Goal: Task Accomplishment & Management: Complete application form

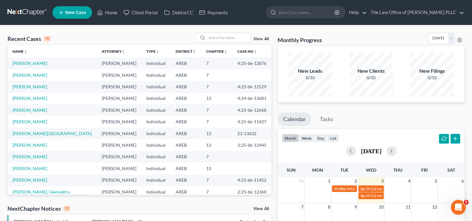
click at [260, 39] on link "View All" at bounding box center [261, 39] width 16 height 4
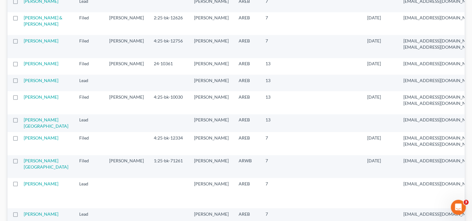
scroll to position [438, 0]
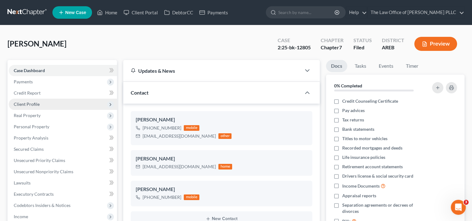
scroll to position [146, 0]
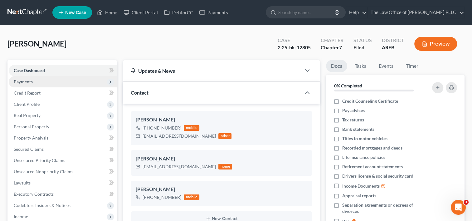
click at [31, 82] on span "Payments" at bounding box center [23, 81] width 19 height 5
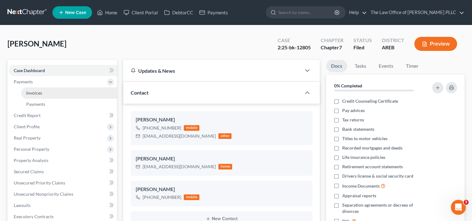
click at [37, 91] on span "Invoices" at bounding box center [34, 92] width 16 height 5
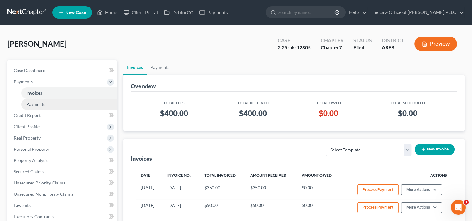
click at [38, 106] on span "Payments" at bounding box center [35, 103] width 19 height 5
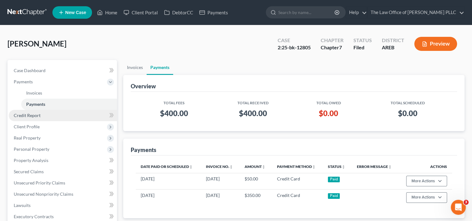
click at [38, 118] on link "Credit Report" at bounding box center [63, 115] width 108 height 11
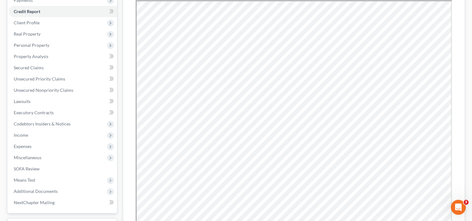
scroll to position [82, 0]
click at [29, 25] on span "Client Profile" at bounding box center [63, 22] width 108 height 11
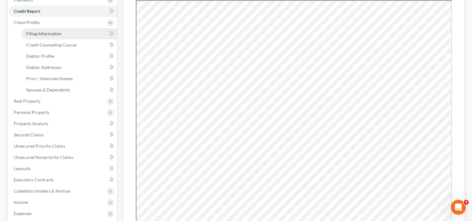
click at [41, 36] on link "Filing Information" at bounding box center [69, 33] width 96 height 11
select select "1"
select select "0"
select select "5"
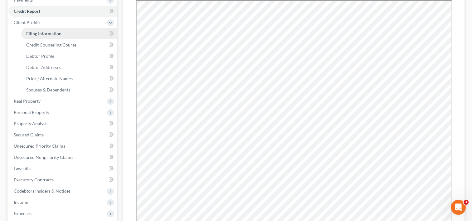
select select "0"
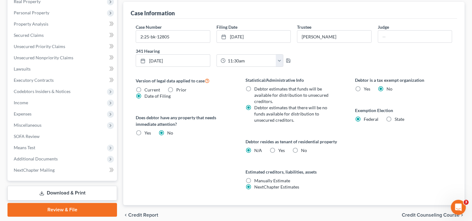
scroll to position [208, 0]
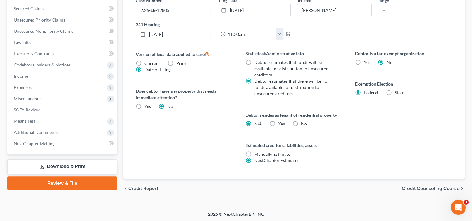
click at [412, 187] on span "Credit Counseling Course" at bounding box center [430, 188] width 58 height 5
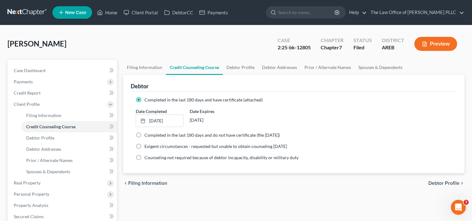
click at [147, 182] on span "Filing Information" at bounding box center [147, 182] width 39 height 5
select select "1"
select select "0"
select select "5"
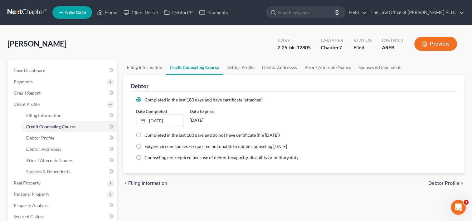
select select "0"
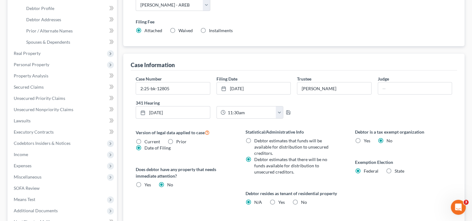
scroll to position [208, 0]
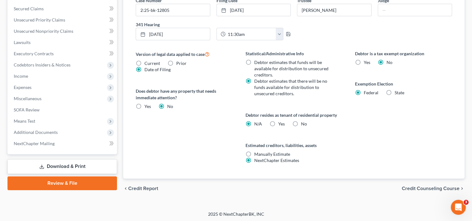
drag, startPoint x: 434, startPoint y: 185, endPoint x: 427, endPoint y: 188, distance: 7.3
click at [427, 188] on span "Credit Counseling Course" at bounding box center [430, 188] width 58 height 5
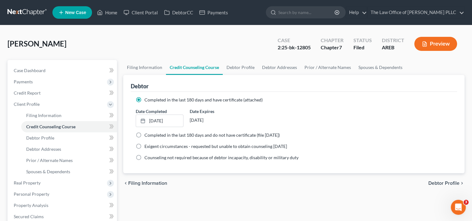
drag, startPoint x: 440, startPoint y: 180, endPoint x: 434, endPoint y: 183, distance: 7.1
click at [434, 183] on span "Debtor Profile" at bounding box center [443, 182] width 31 height 5
select select "1"
select select "2"
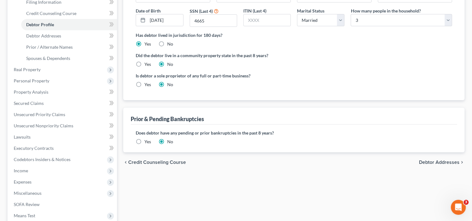
scroll to position [114, 0]
click at [427, 159] on span "Debtor Addresses" at bounding box center [439, 161] width 41 height 5
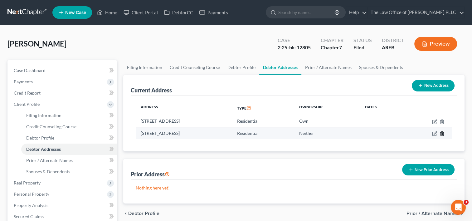
click at [441, 133] on icon "button" at bounding box center [441, 133] width 5 height 5
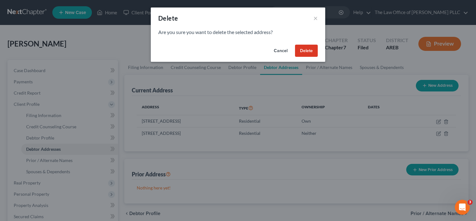
click at [303, 54] on button "Delete" at bounding box center [306, 51] width 23 height 12
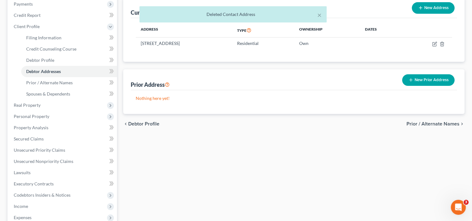
scroll to position [80, 0]
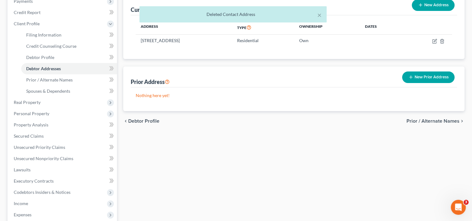
click at [419, 120] on span "Prior / Alternate Names" at bounding box center [432, 120] width 53 height 5
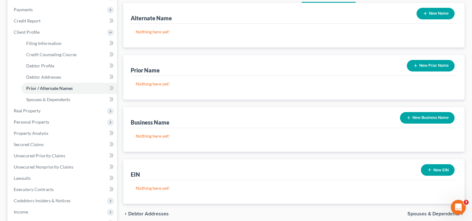
scroll to position [163, 0]
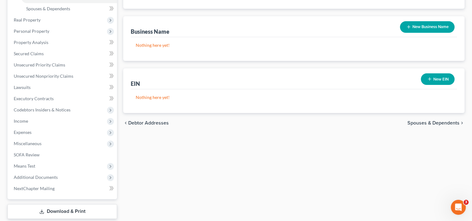
click at [414, 121] on span "Spouses & Dependents" at bounding box center [433, 122] width 52 height 5
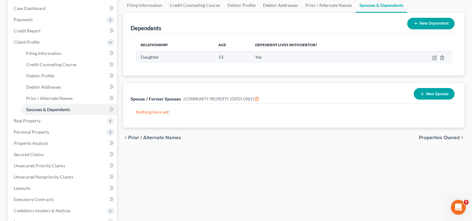
scroll to position [62, 0]
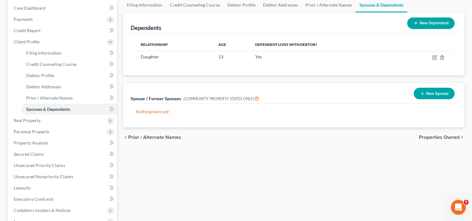
click at [427, 136] on span "Properties Owned" at bounding box center [439, 137] width 41 height 5
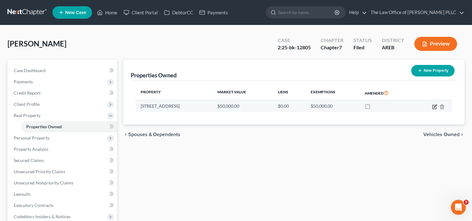
click at [436, 106] on icon "button" at bounding box center [434, 106] width 5 height 5
select select "2"
select select "3"
select select "0"
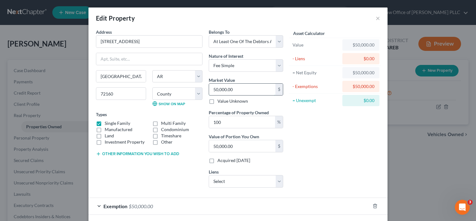
click at [216, 89] on input "50,000.00" at bounding box center [242, 90] width 66 height 12
type input "5"
type input "5.00"
type input "53"
type input "53.00"
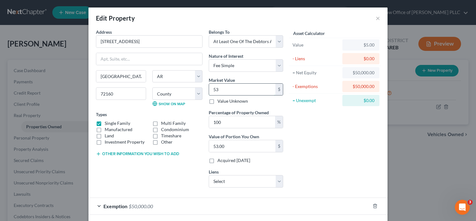
type input "533"
type input "533.00"
type input "5335"
type input "5,335.00"
type input "5,3355"
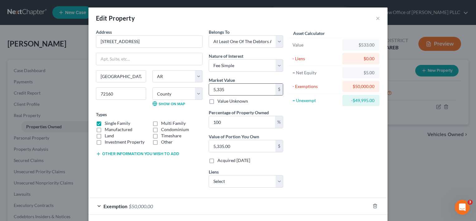
type input "53,355.00"
type input "53,355"
click at [318, 150] on div "Asset Calculator Value $53,355.00 - Liens $0.00 = Net Equity $533.00 - Exemptio…" at bounding box center [334, 111] width 97 height 164
click at [279, 179] on select "Select Nissan Motor - $12,356.00 First Inv Sc - $0.00 Nissan Motor - $0.00" at bounding box center [246, 181] width 74 height 12
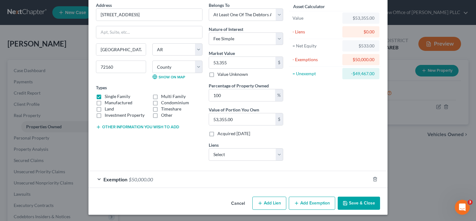
click at [328, 132] on div "Asset Calculator Value $53,355.00 - Liens $0.00 = Net Equity $533.00 - Exemptio…" at bounding box center [334, 84] width 97 height 164
click at [235, 178] on div "Exemption $50,000.00" at bounding box center [230, 179] width 282 height 17
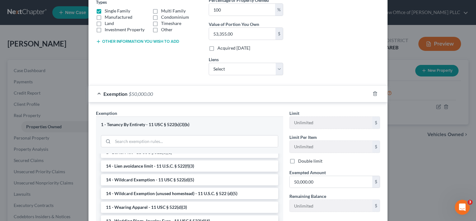
scroll to position [0, 0]
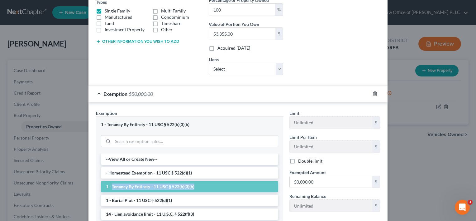
drag, startPoint x: 193, startPoint y: 185, endPoint x: 109, endPoint y: 185, distance: 84.2
click at [109, 185] on li "1 - Tenancy By Entirety - 11 USC § 522(b)(3)(b)" at bounding box center [189, 186] width 177 height 11
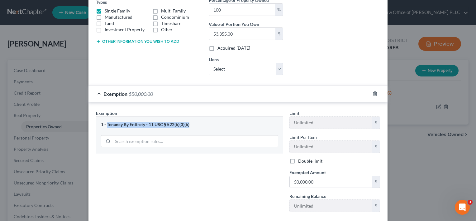
drag, startPoint x: 189, startPoint y: 123, endPoint x: 104, endPoint y: 121, distance: 84.5
click at [104, 122] on div "1 - Tenancy By Entirety - 11 USC § 522(b)(3)(b)" at bounding box center [189, 125] width 177 height 6
copy div "Tenancy By Entirety - 11 USC § 522(b)(3)(b)"
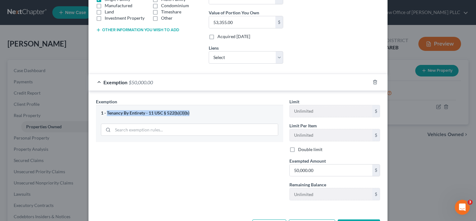
scroll to position [146, 0]
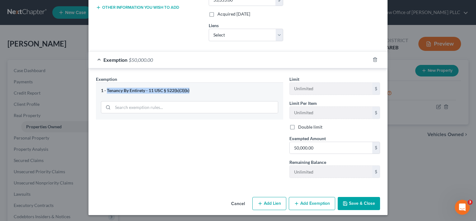
click at [353, 199] on button "Save & Close" at bounding box center [359, 203] width 42 height 13
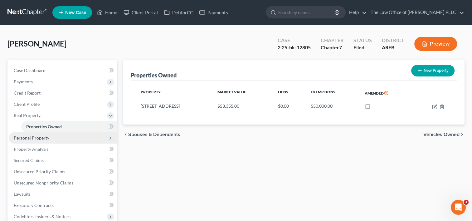
click at [46, 137] on span "Personal Property" at bounding box center [32, 137] width 36 height 5
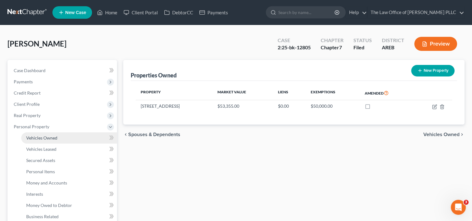
click at [50, 133] on link "Vehicles Owned" at bounding box center [69, 137] width 96 height 11
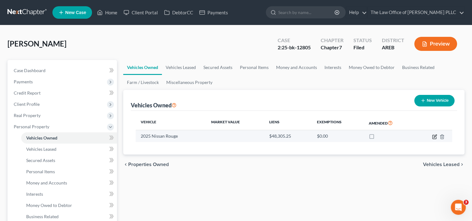
click at [433, 135] on icon "button" at bounding box center [434, 137] width 4 height 4
select select "0"
select select "1"
select select "0"
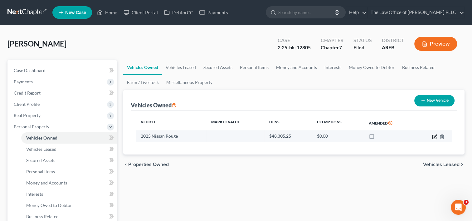
select select "45"
select select "0"
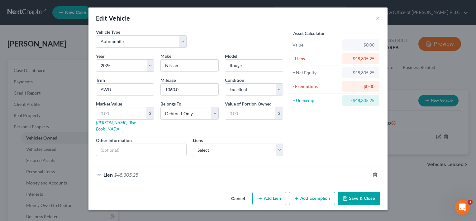
click at [195, 166] on div "Lien $48,305.25" at bounding box center [230, 174] width 282 height 17
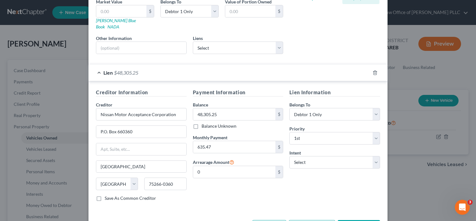
scroll to position [119, 0]
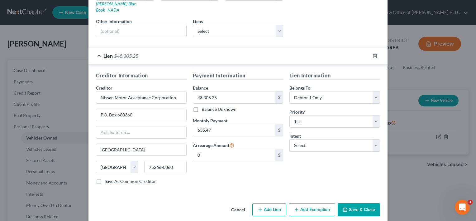
click at [234, 204] on button "Cancel" at bounding box center [238, 210] width 24 height 12
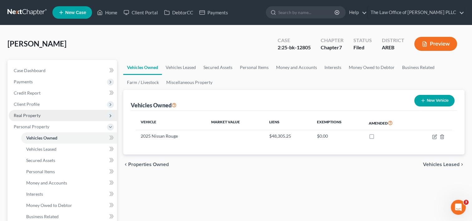
click at [25, 114] on span "Real Property" at bounding box center [27, 115] width 27 height 5
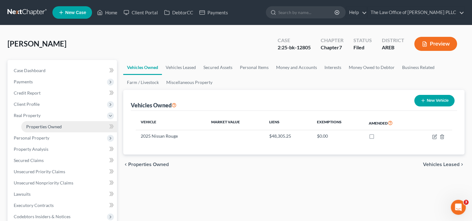
click at [47, 124] on span "Properties Owned" at bounding box center [44, 126] width 36 height 5
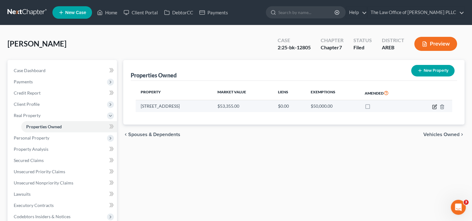
click at [433, 105] on icon "button" at bounding box center [434, 107] width 4 height 4
select select "2"
select select "3"
select select "0"
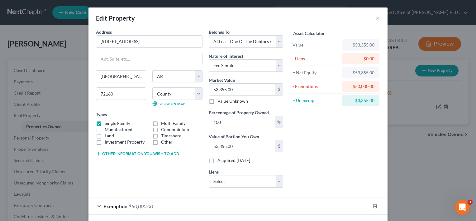
scroll to position [27, 0]
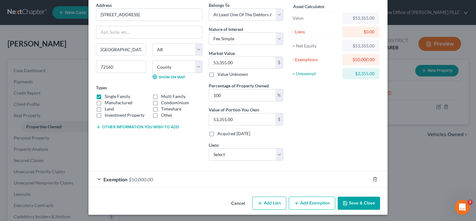
click at [305, 200] on button "Add Exemption" at bounding box center [312, 202] width 46 height 13
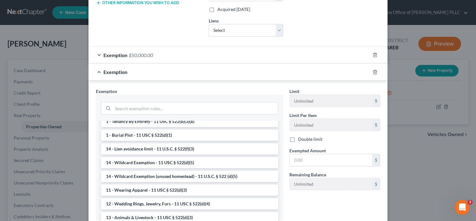
scroll to position [0, 0]
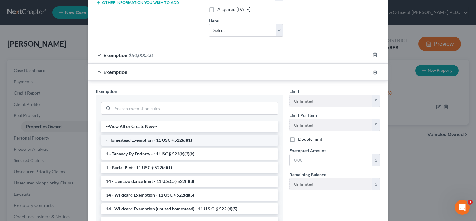
click at [224, 137] on li "- Homestead Exemption - 11 USC § 522(d)(1)" at bounding box center [189, 139] width 177 height 11
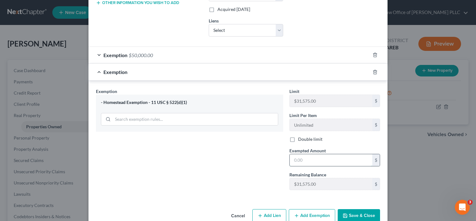
click at [318, 154] on input "text" at bounding box center [331, 160] width 83 height 12
type input "31,575"
click at [358, 213] on button "Save & Close" at bounding box center [359, 215] width 42 height 13
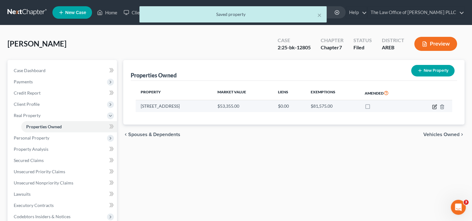
click at [434, 107] on icon "button" at bounding box center [434, 106] width 5 height 5
select select "2"
select select "3"
select select "0"
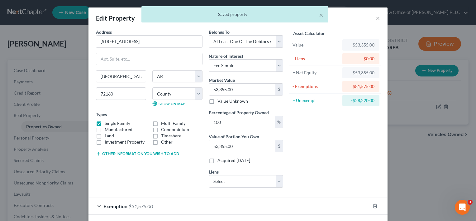
scroll to position [44, 0]
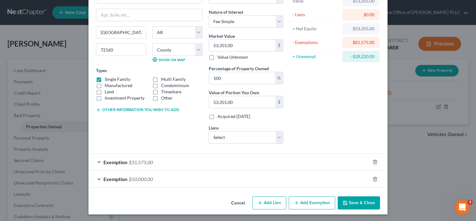
click at [306, 200] on button "Add Exemption" at bounding box center [312, 202] width 46 height 13
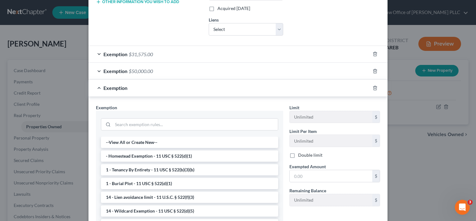
scroll to position [63, 0]
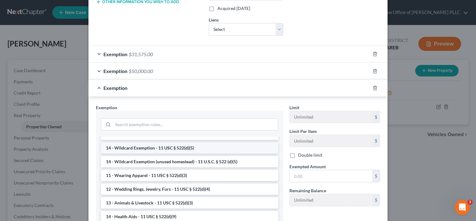
click at [151, 146] on li "14 - Wildcard Exemption - 11 USC § 522(d)(5)" at bounding box center [189, 147] width 177 height 11
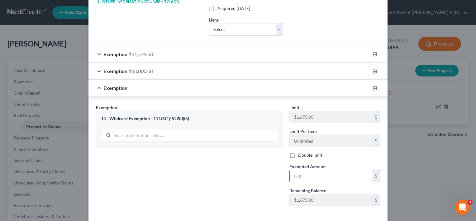
click at [328, 175] on input "text" at bounding box center [331, 176] width 83 height 12
type input "1,675"
click at [256, 203] on div "Exemption Set must be selected for CA. Exemption * 14 - Wildcard Exemption - 11…" at bounding box center [190, 157] width 194 height 107
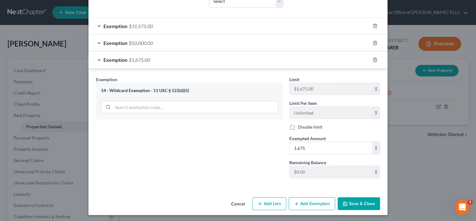
click at [354, 203] on button "Save & Close" at bounding box center [359, 203] width 42 height 13
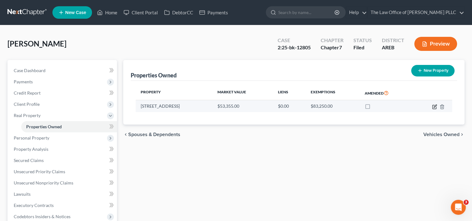
click at [434, 107] on icon "button" at bounding box center [434, 105] width 3 height 3
select select "2"
select select "3"
select select "0"
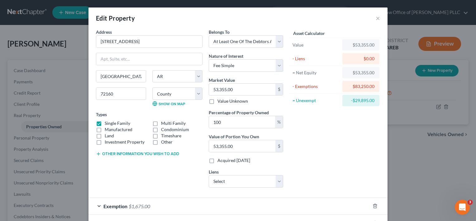
scroll to position [61, 0]
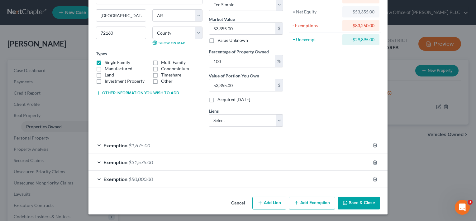
click at [304, 202] on button "Add Exemption" at bounding box center [312, 202] width 46 height 13
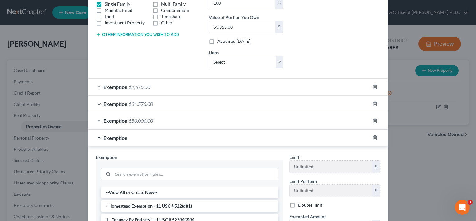
scroll to position [119, 0]
click at [370, 103] on div at bounding box center [378, 104] width 17 height 10
click at [373, 104] on icon "button" at bounding box center [375, 103] width 5 height 5
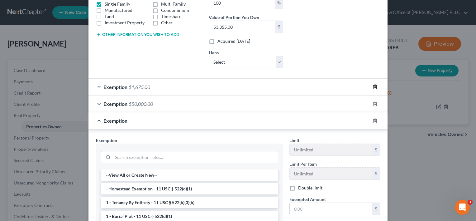
click at [374, 85] on icon "button" at bounding box center [375, 87] width 3 height 4
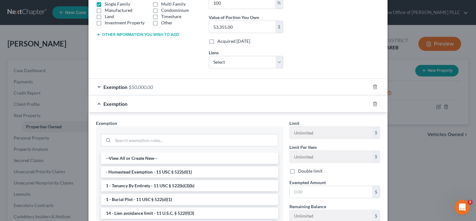
click at [294, 90] on div "Exemption $50,000.00" at bounding box center [230, 87] width 282 height 17
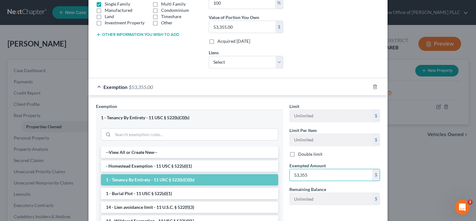
type input "53,355"
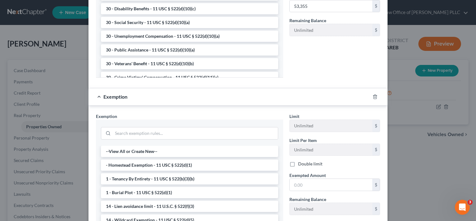
scroll to position [355, 0]
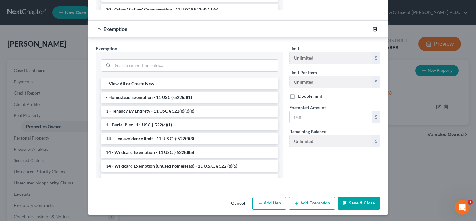
click at [375, 26] on icon "button" at bounding box center [375, 28] width 5 height 5
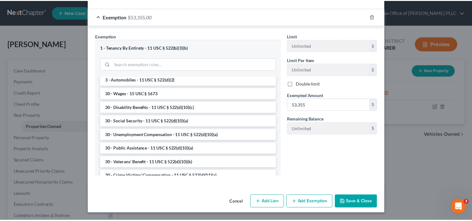
scroll to position [188, 0]
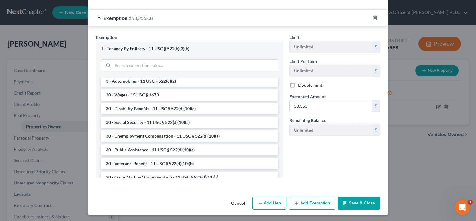
click at [347, 201] on button "Save & Close" at bounding box center [359, 202] width 42 height 13
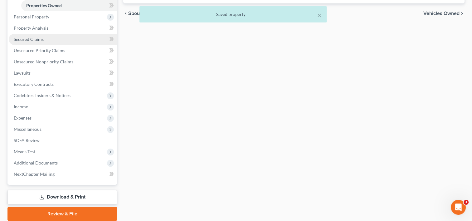
scroll to position [122, 0]
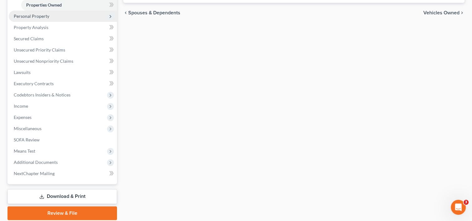
click at [31, 15] on span "Personal Property" at bounding box center [32, 15] width 36 height 5
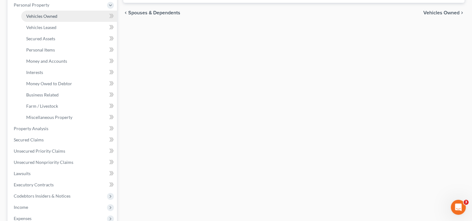
click at [34, 15] on span "Vehicles Owned" at bounding box center [41, 15] width 31 height 5
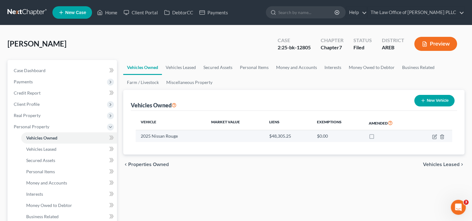
click at [431, 137] on td at bounding box center [432, 136] width 37 height 12
click at [433, 135] on icon "button" at bounding box center [434, 136] width 5 height 5
select select "0"
select select "1"
select select "0"
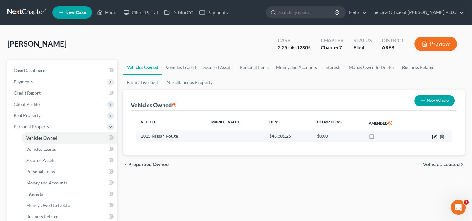
select select "0"
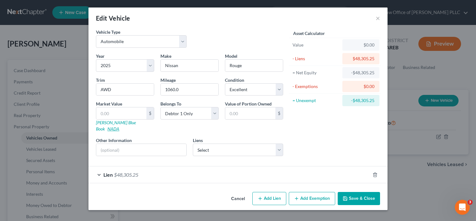
click at [119, 126] on link "NADA" at bounding box center [114, 128] width 12 height 5
click at [135, 114] on input "text" at bounding box center [121, 113] width 50 height 12
type input "4"
type input "4.00"
type input "41"
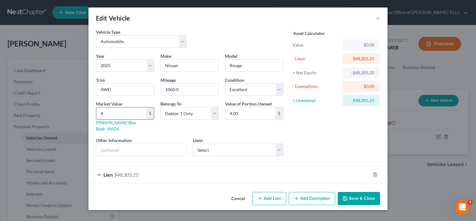
type input "41.00"
type input "410"
type input "410.00"
type input "4100"
type input "4,100.00"
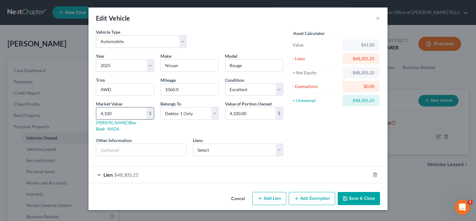
type input "4,1000"
type input "41,000.00"
type input "41,000"
click at [358, 192] on button "Save & Close" at bounding box center [359, 198] width 42 height 13
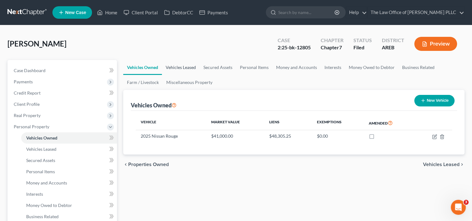
click at [190, 67] on link "Vehicles Leased" at bounding box center [181, 67] width 38 height 15
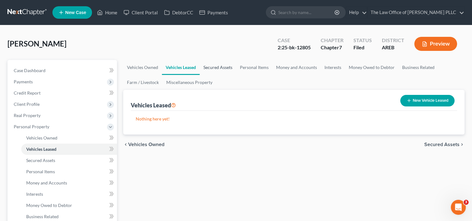
click at [220, 66] on link "Secured Assets" at bounding box center [217, 67] width 36 height 15
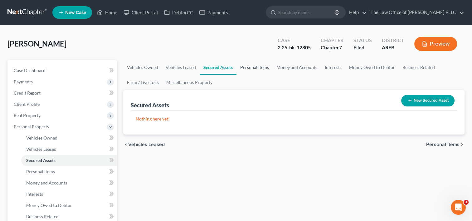
click at [248, 65] on link "Personal Items" at bounding box center [254, 67] width 36 height 15
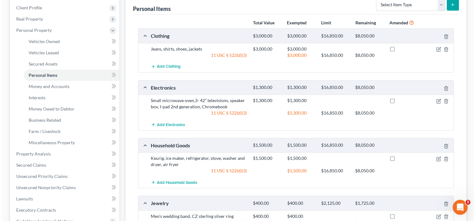
scroll to position [97, 0]
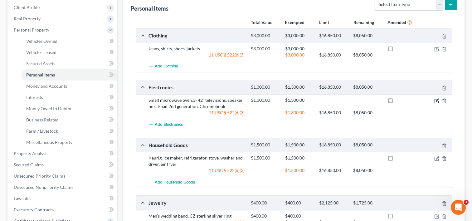
click at [434, 101] on icon "button" at bounding box center [436, 101] width 4 height 4
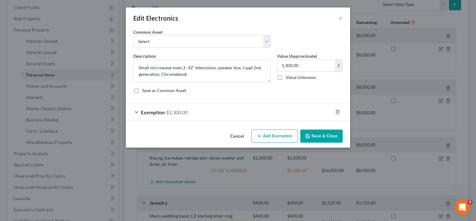
click at [223, 108] on div "Exemption $1,300.00" at bounding box center [229, 112] width 207 height 17
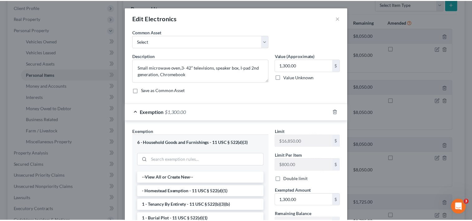
scroll to position [95, 0]
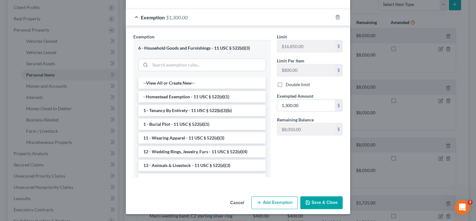
click at [238, 199] on button "Cancel" at bounding box center [237, 203] width 24 height 12
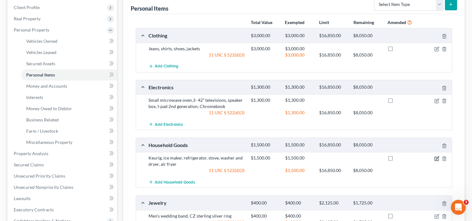
click at [435, 156] on icon "button" at bounding box center [436, 158] width 5 height 5
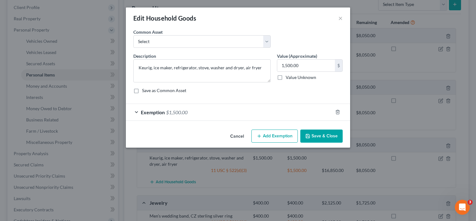
click at [279, 113] on div "Exemption $1,500.00" at bounding box center [229, 112] width 207 height 17
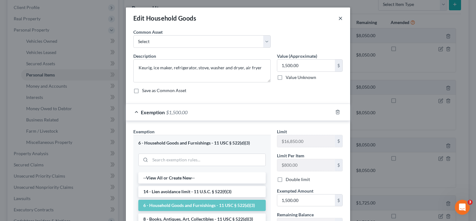
click at [339, 17] on button "×" at bounding box center [341, 17] width 4 height 7
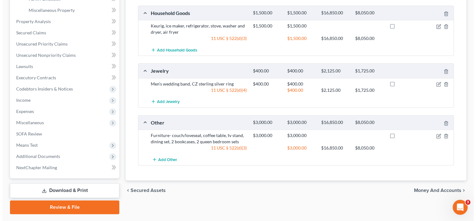
scroll to position [231, 0]
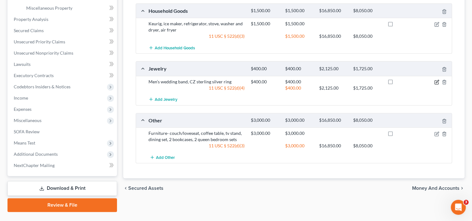
click at [435, 82] on icon "button" at bounding box center [436, 81] width 5 height 5
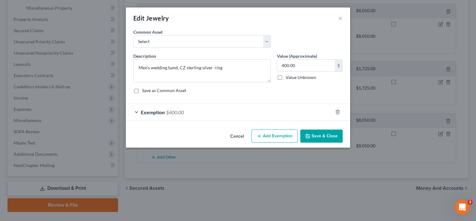
click at [233, 108] on div "Exemption $400.00" at bounding box center [229, 112] width 207 height 17
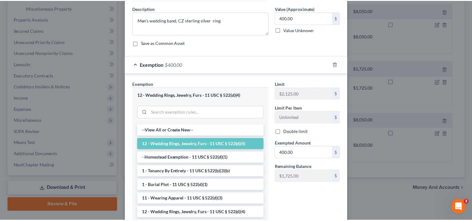
scroll to position [95, 0]
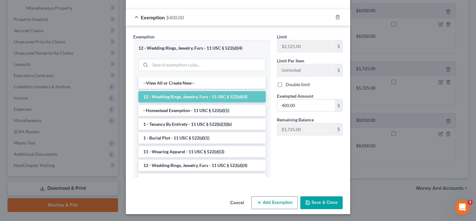
click at [317, 203] on button "Save & Close" at bounding box center [321, 202] width 42 height 13
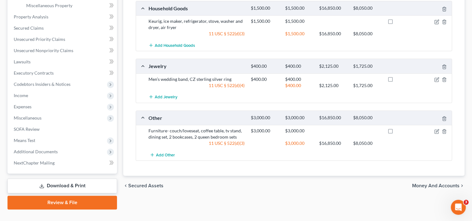
scroll to position [245, 0]
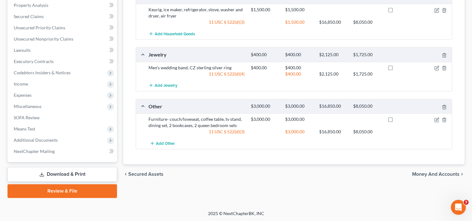
click at [434, 174] on span "Money and Accounts" at bounding box center [435, 173] width 47 height 5
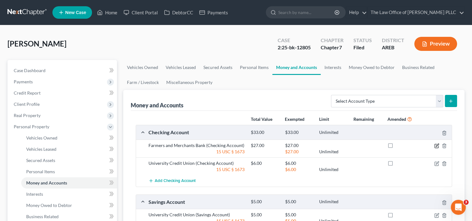
click at [435, 144] on icon "button" at bounding box center [436, 145] width 5 height 5
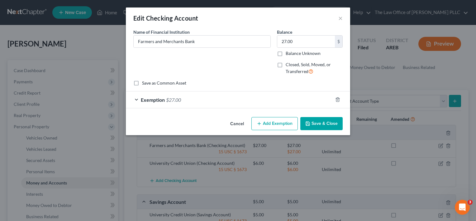
click at [263, 93] on div "Exemption $27.00" at bounding box center [229, 99] width 207 height 17
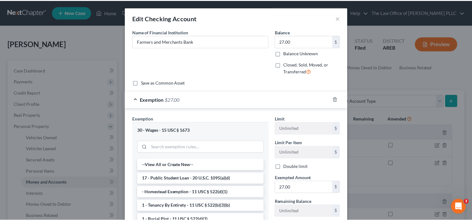
scroll to position [82, 0]
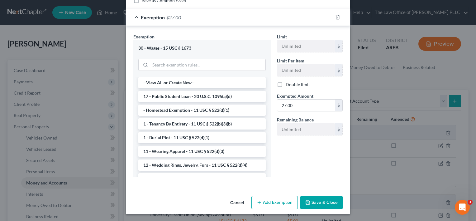
click at [310, 204] on button "Save & Close" at bounding box center [321, 202] width 42 height 13
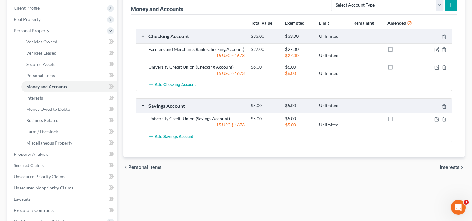
scroll to position [93, 0]
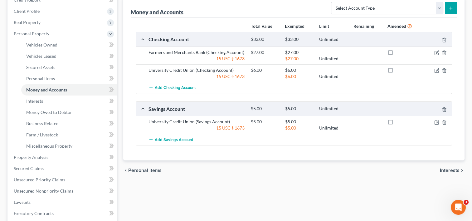
click at [443, 168] on span "Interests" at bounding box center [450, 170] width 20 height 5
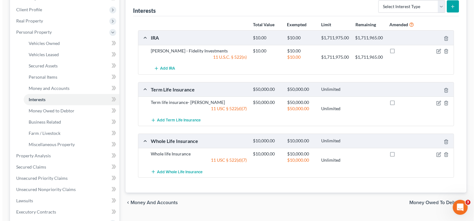
scroll to position [95, 0]
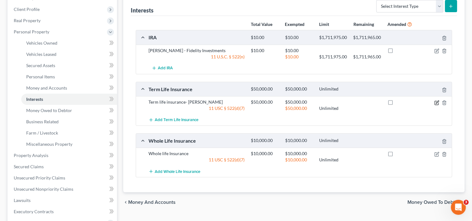
click at [435, 105] on icon "button" at bounding box center [436, 102] width 5 height 5
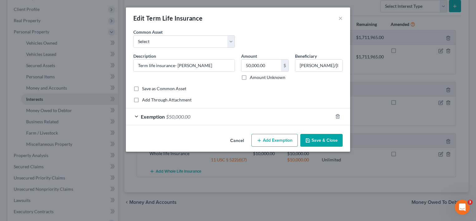
click at [252, 118] on div "Exemption $50,000.00" at bounding box center [229, 116] width 207 height 17
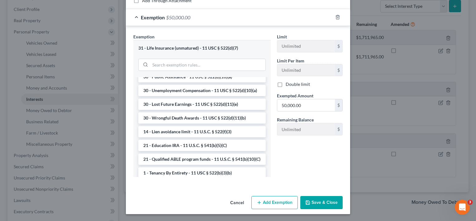
scroll to position [20, 0]
click at [305, 202] on icon "button" at bounding box center [307, 202] width 5 height 5
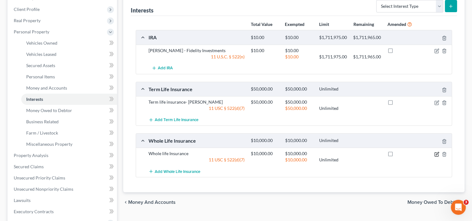
click at [434, 156] on icon "button" at bounding box center [436, 154] width 4 height 4
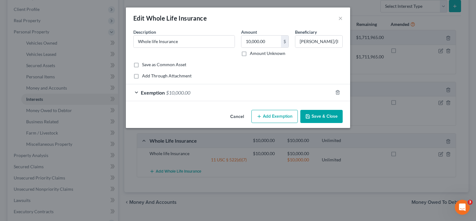
click at [306, 95] on div "Exemption $10,000.00" at bounding box center [229, 92] width 207 height 17
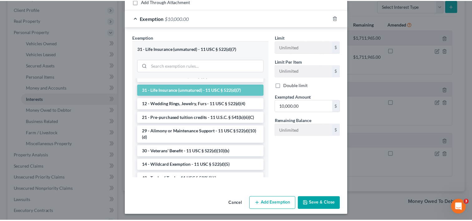
scroll to position [146, 0]
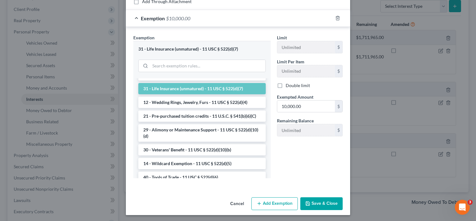
click at [233, 204] on button "Cancel" at bounding box center [237, 204] width 24 height 12
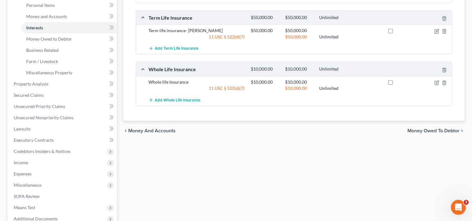
scroll to position [166, 0]
click at [416, 133] on span "Money Owed to Debtor" at bounding box center [433, 130] width 52 height 5
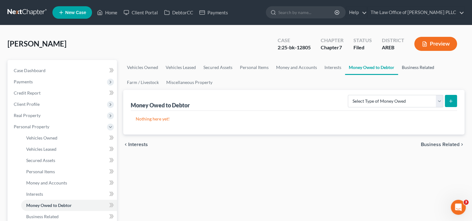
click at [417, 68] on link "Business Related" at bounding box center [418, 67] width 40 height 15
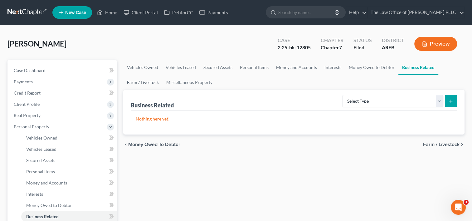
click at [148, 83] on link "Farm / Livestock" at bounding box center [142, 82] width 39 height 15
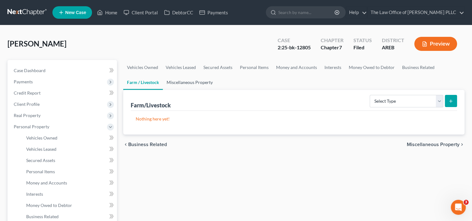
click at [195, 83] on link "Miscellaneous Property" at bounding box center [190, 82] width 54 height 15
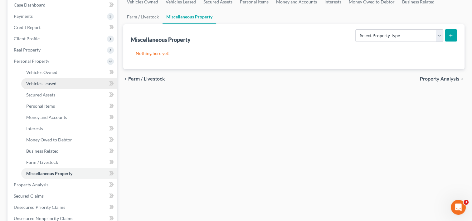
scroll to position [66, 0]
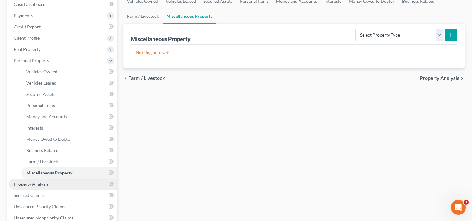
click at [37, 186] on span "Property Analysis" at bounding box center [31, 183] width 35 height 5
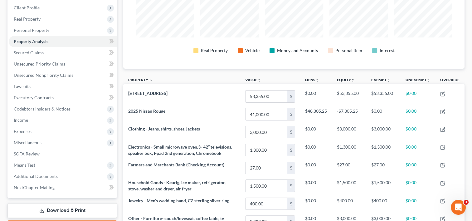
scroll to position [166, 0]
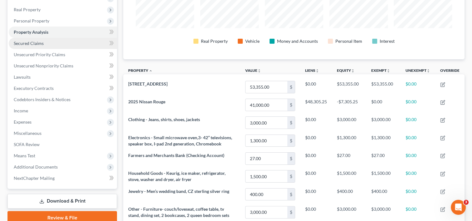
click at [49, 44] on link "Secured Claims" at bounding box center [63, 43] width 108 height 11
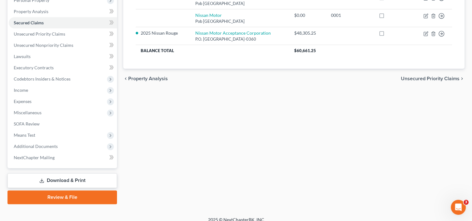
scroll to position [127, 0]
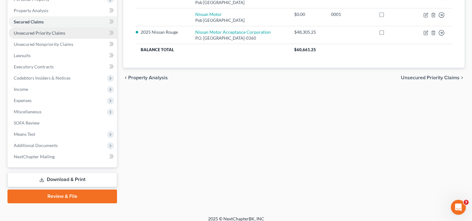
click at [53, 34] on span "Unsecured Priority Claims" at bounding box center [39, 32] width 51 height 5
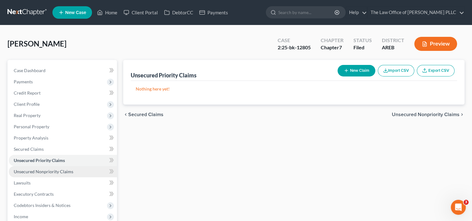
click at [57, 170] on span "Unsecured Nonpriority Claims" at bounding box center [44, 171] width 60 height 5
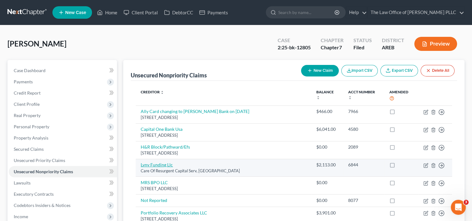
scroll to position [101, 0]
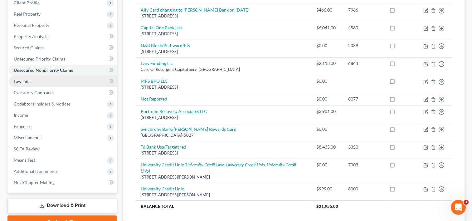
click at [47, 81] on link "Lawsuits" at bounding box center [63, 81] width 108 height 11
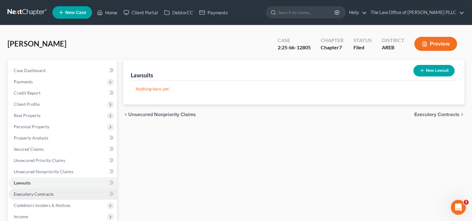
click at [47, 192] on span "Executory Contracts" at bounding box center [34, 193] width 40 height 5
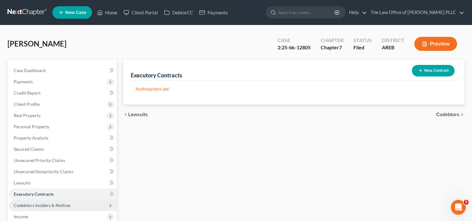
click at [50, 205] on span "Codebtors Insiders & Notices" at bounding box center [42, 204] width 57 height 5
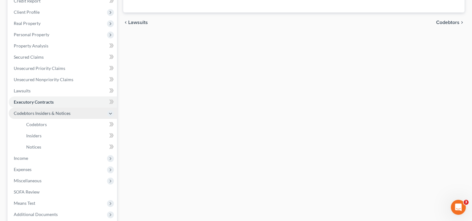
scroll to position [94, 0]
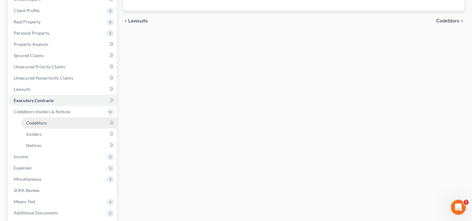
click at [42, 120] on span "Codebtors" at bounding box center [36, 122] width 21 height 5
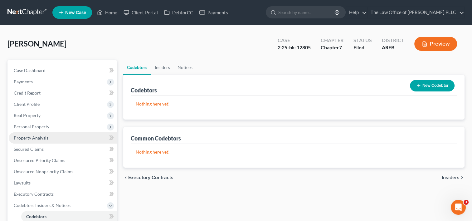
scroll to position [94, 0]
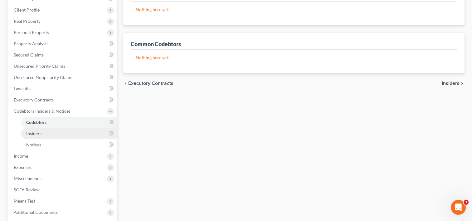
click at [42, 130] on link "Insiders" at bounding box center [69, 133] width 96 height 11
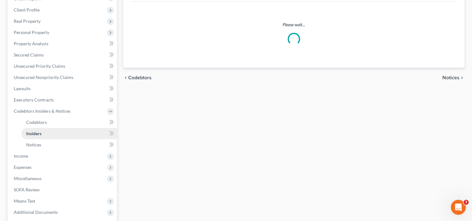
scroll to position [34, 0]
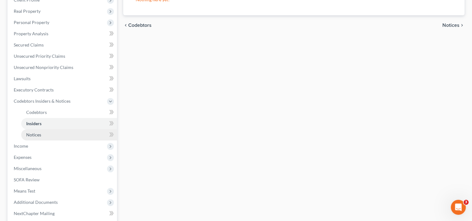
click at [40, 136] on span "Notices" at bounding box center [33, 134] width 15 height 5
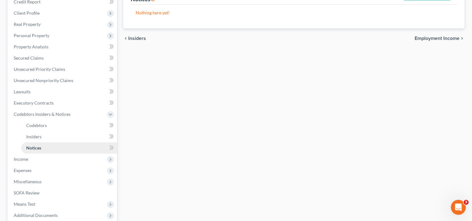
scroll to position [94, 0]
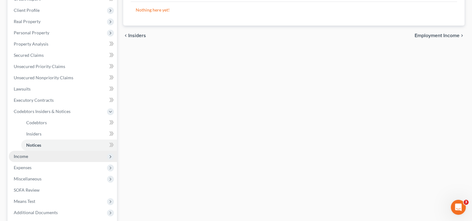
click at [27, 157] on span "Income" at bounding box center [21, 155] width 14 height 5
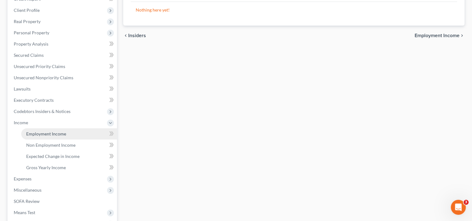
click at [42, 135] on span "Employment Income" at bounding box center [46, 133] width 40 height 5
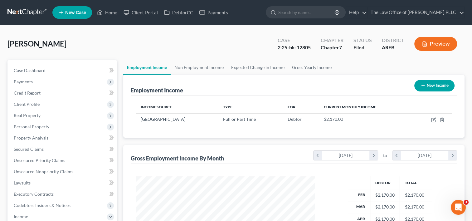
scroll to position [74, 0]
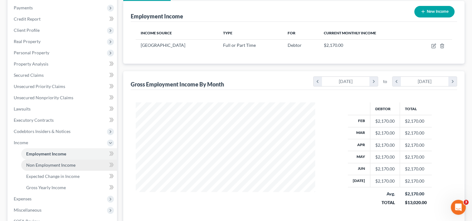
click at [70, 161] on link "Non Employment Income" at bounding box center [69, 164] width 96 height 11
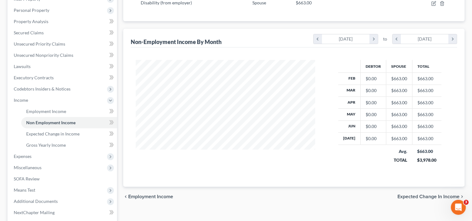
scroll to position [117, 0]
click at [67, 134] on span "Expected Change in Income" at bounding box center [52, 132] width 53 height 5
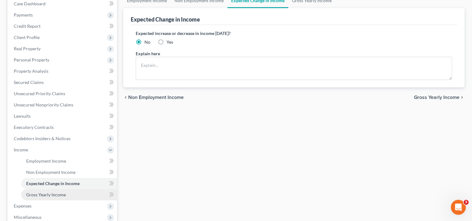
click at [60, 192] on span "Gross Yearly Income" at bounding box center [46, 194] width 40 height 5
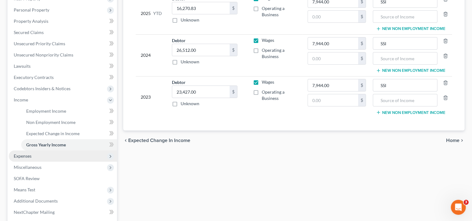
click at [66, 158] on span "Expenses" at bounding box center [63, 155] width 108 height 11
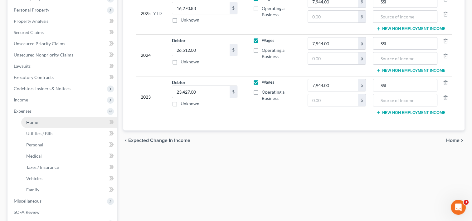
click at [59, 123] on link "Home" at bounding box center [69, 122] width 96 height 11
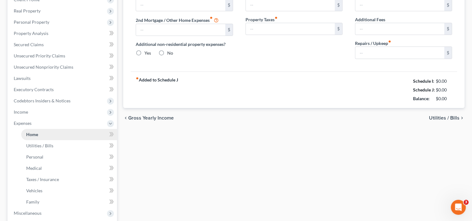
type input "0.00"
radio input "true"
type input "0.00"
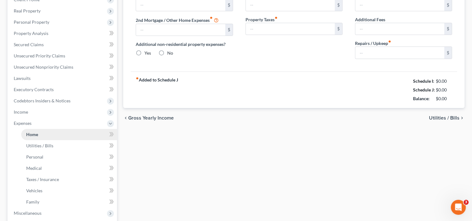
type input "0.00"
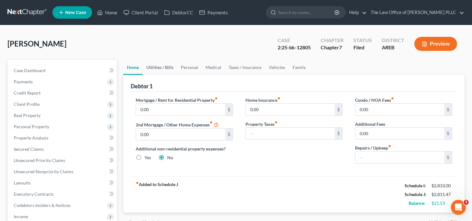
click at [159, 66] on link "Utilities / Bills" at bounding box center [159, 67] width 35 height 15
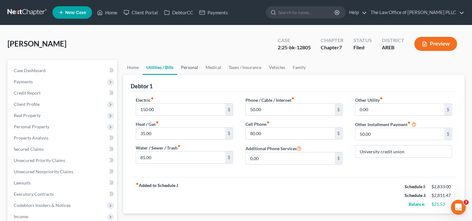
click at [194, 66] on link "Personal" at bounding box center [189, 67] width 25 height 15
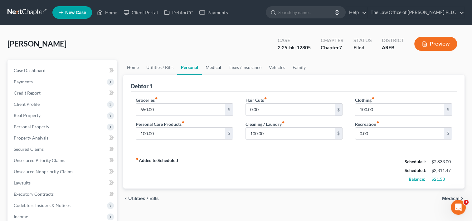
click at [215, 66] on link "Medical" at bounding box center [213, 67] width 23 height 15
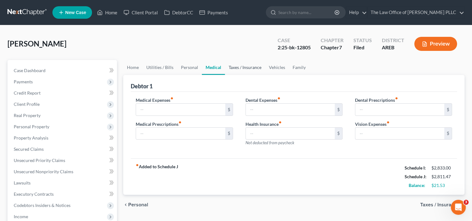
click at [238, 68] on link "Taxes / Insurance" at bounding box center [245, 67] width 40 height 15
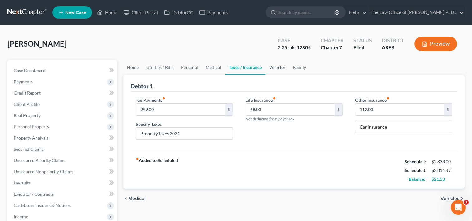
click at [274, 66] on link "Vehicles" at bounding box center [277, 67] width 24 height 15
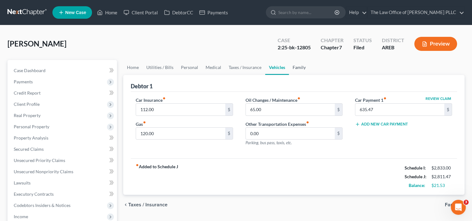
click at [300, 68] on link "Family" at bounding box center [299, 67] width 21 height 15
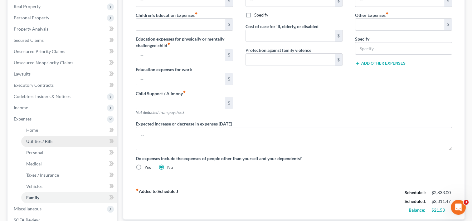
scroll to position [109, 0]
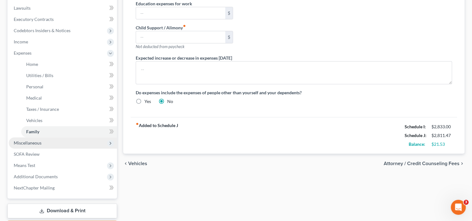
click at [40, 142] on span "Miscellaneous" at bounding box center [28, 142] width 28 height 5
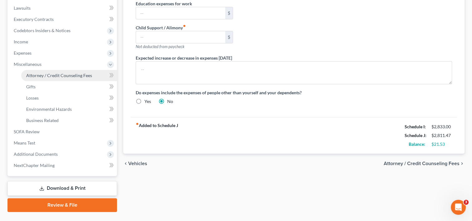
click at [49, 77] on span "Attorney / Credit Counseling Fees" at bounding box center [59, 75] width 66 height 5
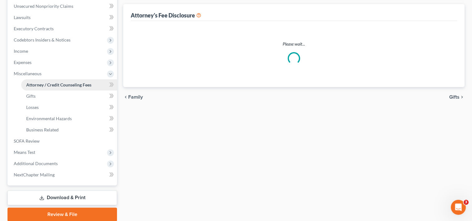
select select "5"
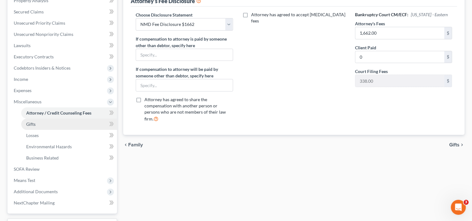
scroll to position [137, 0]
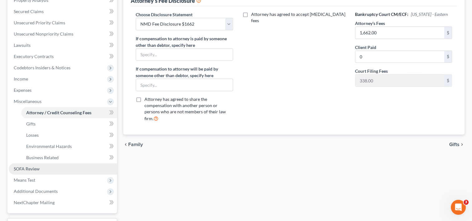
click at [40, 166] on link "SOFA Review" at bounding box center [63, 168] width 108 height 11
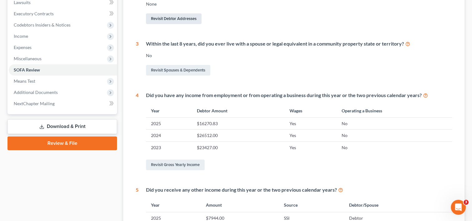
scroll to position [180, 0]
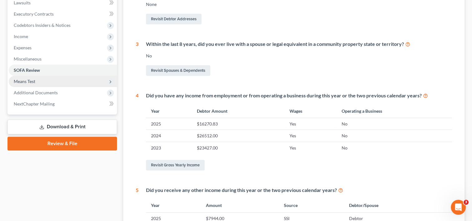
click at [35, 83] on span "Means Test" at bounding box center [25, 81] width 22 height 5
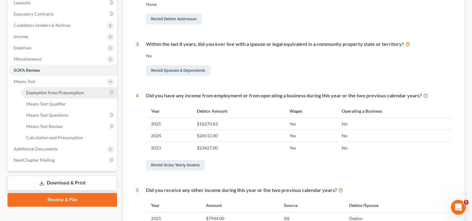
click at [40, 91] on span "Exemption from Presumption" at bounding box center [55, 92] width 58 height 5
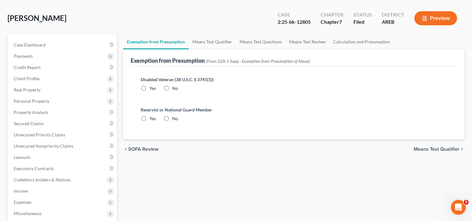
scroll to position [23, 0]
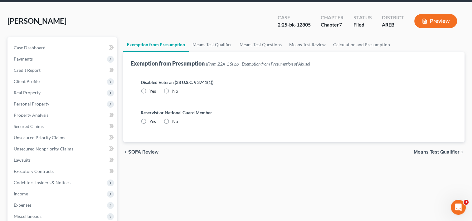
click at [172, 93] on label "No" at bounding box center [175, 91] width 6 height 6
click at [175, 92] on input "No" at bounding box center [177, 90] width 4 height 4
radio input "true"
click at [172, 121] on label "No" at bounding box center [175, 121] width 6 height 6
click at [175, 121] on input "No" at bounding box center [177, 120] width 4 height 4
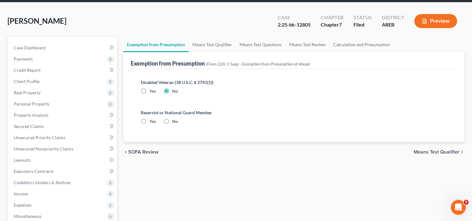
radio input "true"
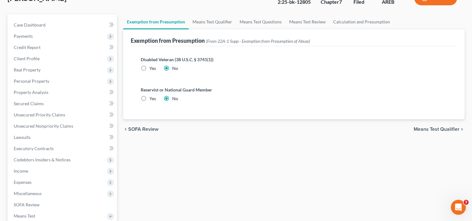
scroll to position [49, 0]
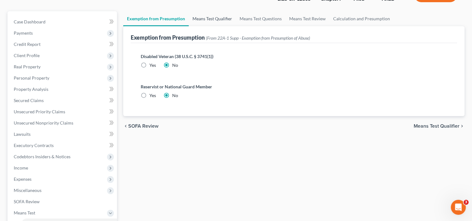
click at [201, 19] on link "Means Test Qualifier" at bounding box center [212, 18] width 47 height 15
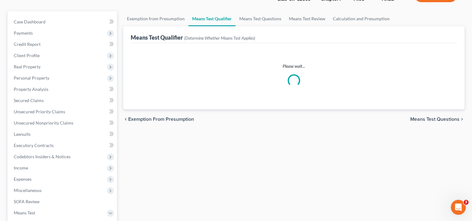
scroll to position [8, 0]
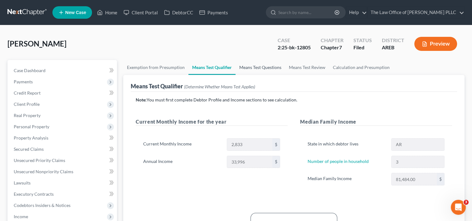
click at [257, 66] on link "Means Test Questions" at bounding box center [260, 67] width 50 height 15
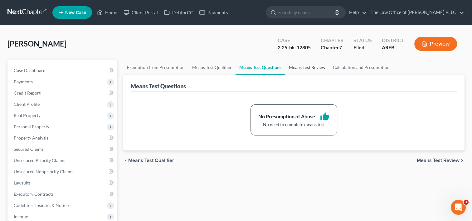
click at [300, 66] on link "Means Test Review" at bounding box center [307, 67] width 44 height 15
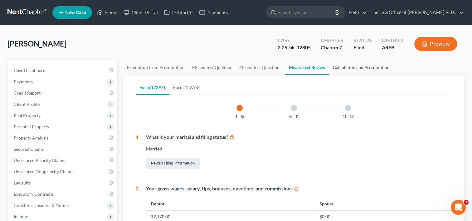
click at [352, 67] on link "Calculation and Presumption" at bounding box center [361, 67] width 64 height 15
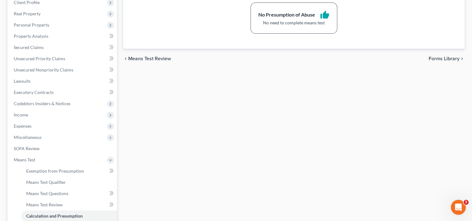
scroll to position [167, 0]
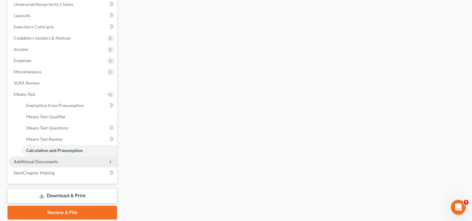
click at [21, 161] on span "Additional Documents" at bounding box center [36, 161] width 44 height 5
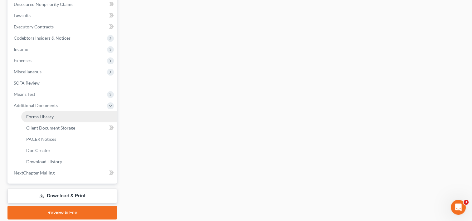
click at [50, 118] on span "Forms Library" at bounding box center [39, 116] width 27 height 5
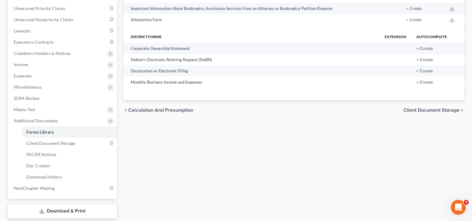
scroll to position [152, 0]
click at [55, 142] on span "Client Document Storage" at bounding box center [50, 142] width 49 height 5
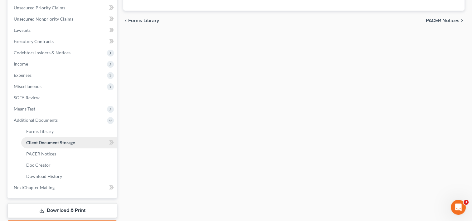
scroll to position [140, 0]
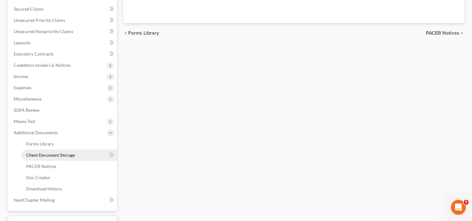
select select "0"
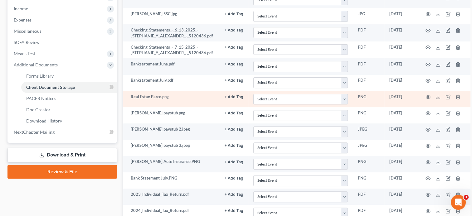
scroll to position [208, 0]
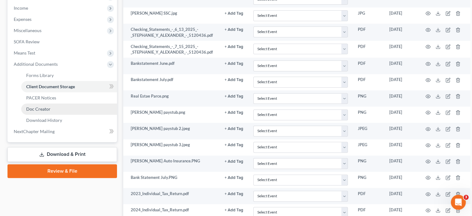
click at [60, 105] on link "Doc Creator" at bounding box center [69, 108] width 96 height 11
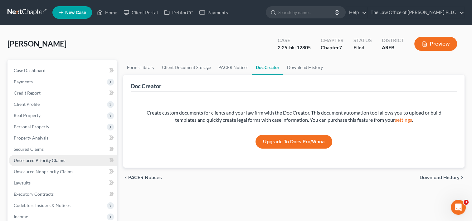
scroll to position [103, 0]
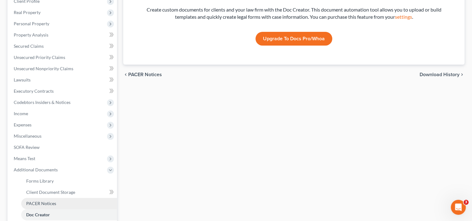
click at [43, 203] on span "PACER Notices" at bounding box center [41, 202] width 30 height 5
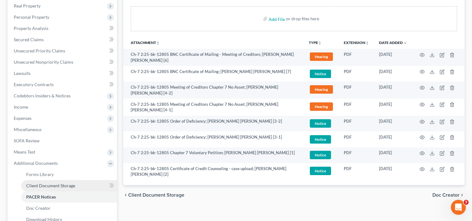
scroll to position [189, 0]
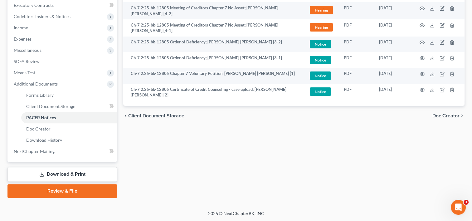
click at [70, 174] on link "Download & Print" at bounding box center [61, 174] width 109 height 15
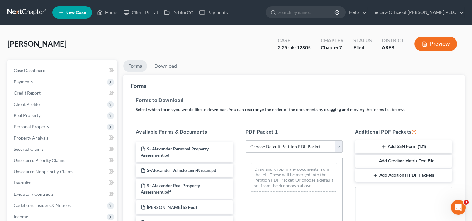
click at [336, 145] on select "Choose Default Petition PDF Packet Complete Bankruptcy Petition (all forms and …" at bounding box center [293, 146] width 97 height 12
select select "6"
click at [245, 140] on select "Choose Default Petition PDF Packet Complete Bankruptcy Petition (all forms and …" at bounding box center [293, 146] width 97 height 12
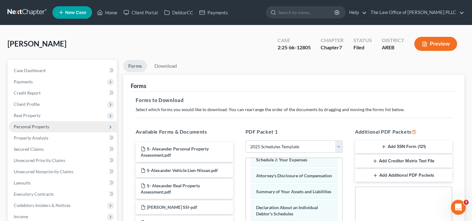
click at [42, 123] on span "Personal Property" at bounding box center [63, 126] width 108 height 11
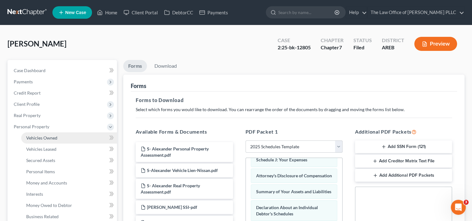
click at [50, 135] on span "Vehicles Owned" at bounding box center [41, 137] width 31 height 5
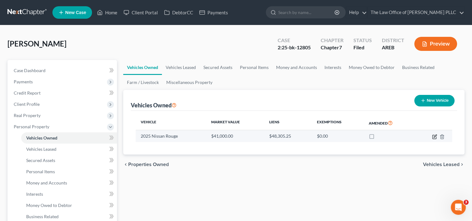
click at [433, 137] on icon "button" at bounding box center [434, 136] width 5 height 5
select select "0"
select select "1"
select select "0"
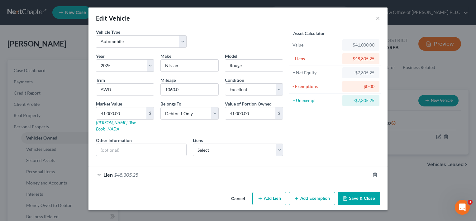
click at [228, 172] on div "Lien $48,305.25" at bounding box center [230, 174] width 282 height 17
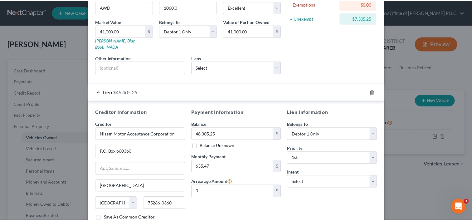
scroll to position [119, 0]
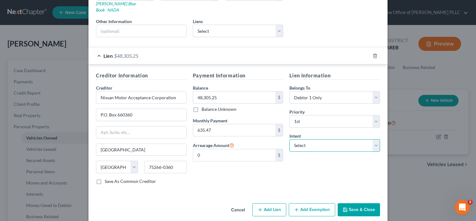
click at [341, 139] on select "Select Surrender Redeem Reaffirm Avoid Other" at bounding box center [335, 145] width 91 height 12
select select "2"
click at [290, 139] on select "Select Surrender Redeem Reaffirm Avoid Other" at bounding box center [335, 145] width 91 height 12
click at [357, 203] on button "Save & Close" at bounding box center [359, 209] width 42 height 13
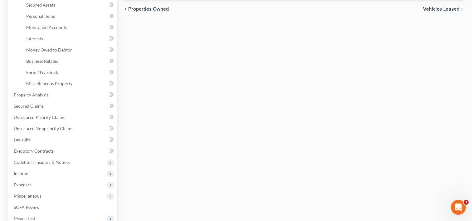
scroll to position [245, 0]
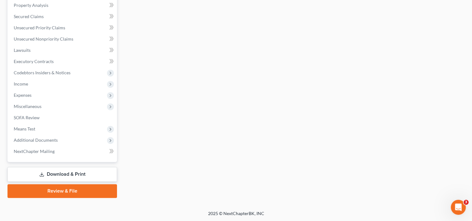
click at [65, 171] on link "Download & Print" at bounding box center [61, 174] width 109 height 15
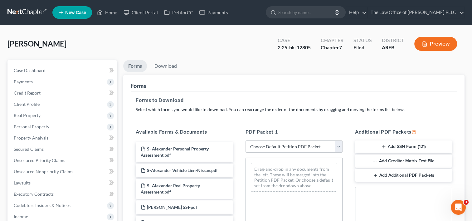
click at [337, 145] on select "Choose Default Petition PDF Packet Complete Bankruptcy Petition (all forms and …" at bounding box center [293, 146] width 97 height 12
select select "6"
click at [245, 140] on select "Choose Default Petition PDF Packet Complete Bankruptcy Petition (all forms and …" at bounding box center [293, 146] width 97 height 12
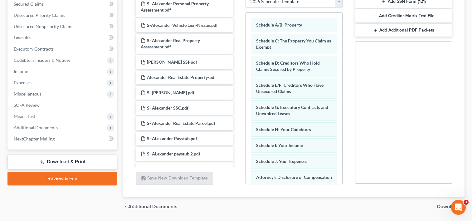
scroll to position [164, 0]
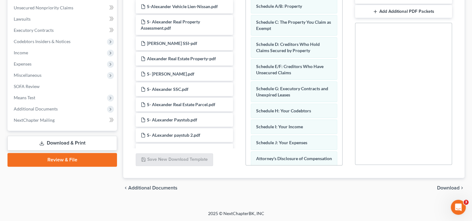
click at [448, 187] on span "Download" at bounding box center [448, 187] width 22 height 5
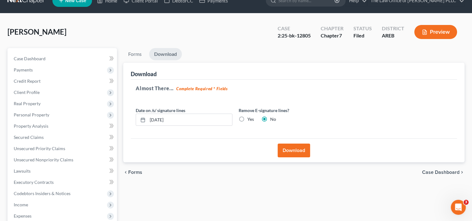
scroll to position [0, 0]
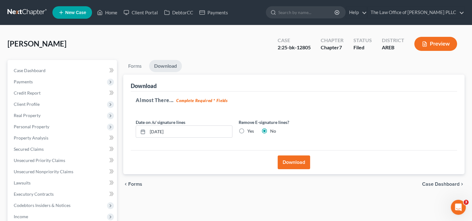
click at [290, 163] on button "Download" at bounding box center [293, 162] width 32 height 14
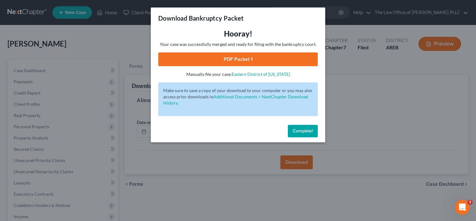
click at [242, 63] on link "PDF Packet 1" at bounding box center [238, 59] width 160 height 14
click at [300, 132] on span "Complete!" at bounding box center [303, 130] width 20 height 5
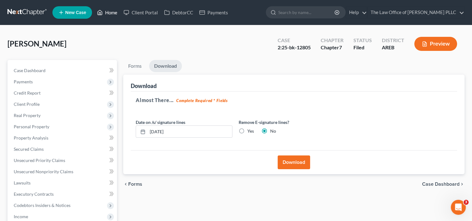
click at [114, 12] on link "Home" at bounding box center [107, 12] width 26 height 11
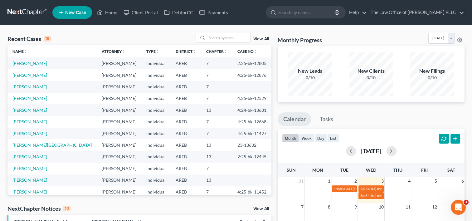
click at [258, 40] on link "View All" at bounding box center [261, 39] width 16 height 4
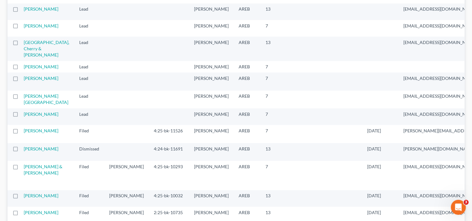
scroll to position [788, 0]
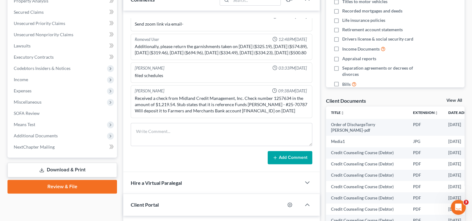
scroll to position [137, 0]
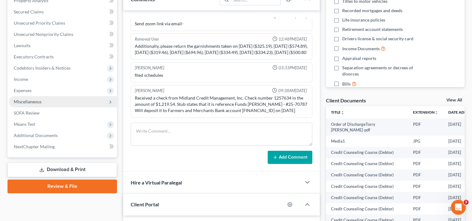
click at [39, 103] on span "Miscellaneous" at bounding box center [28, 101] width 28 height 5
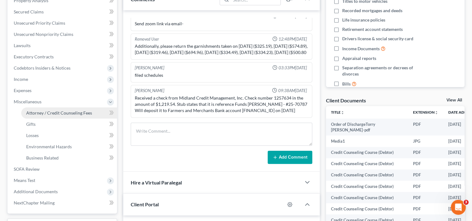
click at [52, 113] on span "Attorney / Credit Counseling Fees" at bounding box center [59, 112] width 66 height 5
select select "5"
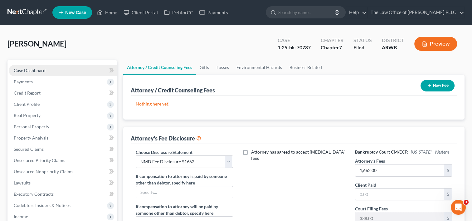
click at [31, 71] on span "Case Dashboard" at bounding box center [30, 70] width 32 height 5
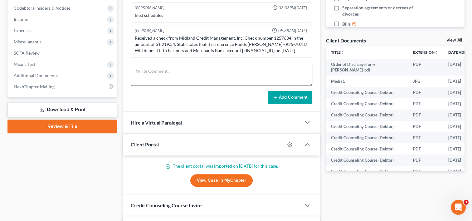
scroll to position [197, 0]
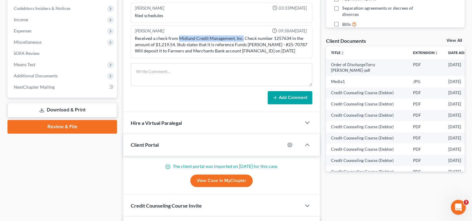
drag, startPoint x: 178, startPoint y: 37, endPoint x: 242, endPoint y: 38, distance: 64.2
click at [242, 38] on div "Received a check from Midland Credit Management, Inc. Check number 1257634 in t…" at bounding box center [221, 44] width 173 height 19
copy div "Midland Credit Management, Inc."
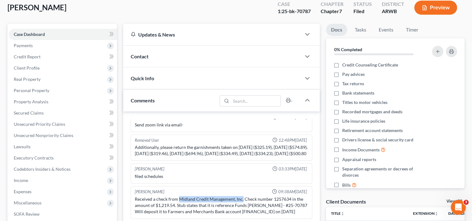
scroll to position [0, 0]
